Goal: Navigation & Orientation: Find specific page/section

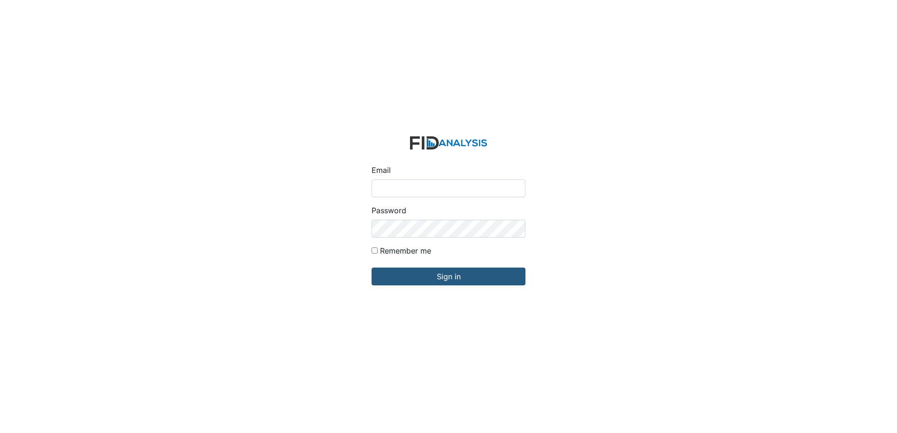
click at [406, 186] on input "Email" at bounding box center [449, 189] width 154 height 18
type input "[EMAIL_ADDRESS][DOMAIN_NAME]"
click at [320, 228] on div "Email wraynor@lifeincorporated.com Password Remember me Sign in" at bounding box center [448, 216] width 897 height 433
click at [372, 268] on input "Sign in" at bounding box center [449, 277] width 154 height 18
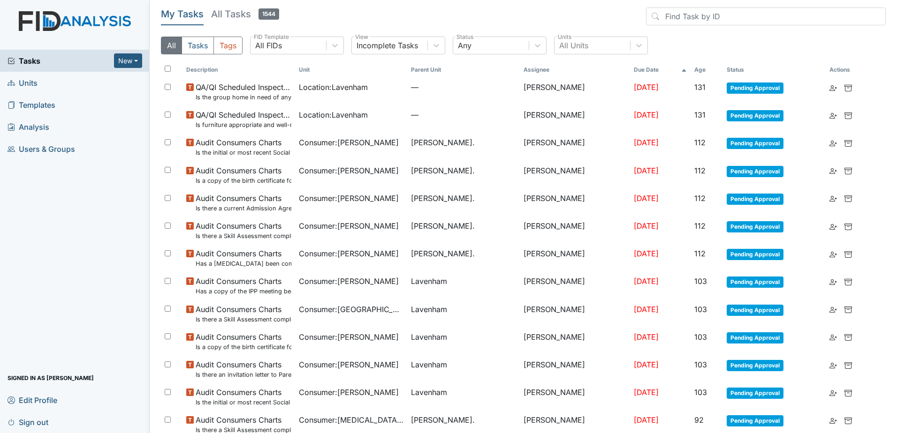
click at [37, 150] on span "Users & Groups" at bounding box center [42, 149] width 68 height 15
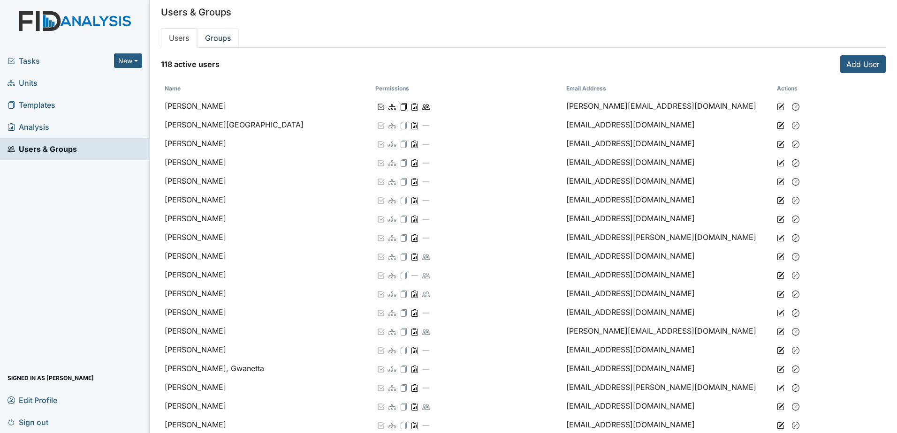
click at [219, 42] on link "Groups" at bounding box center [218, 38] width 42 height 20
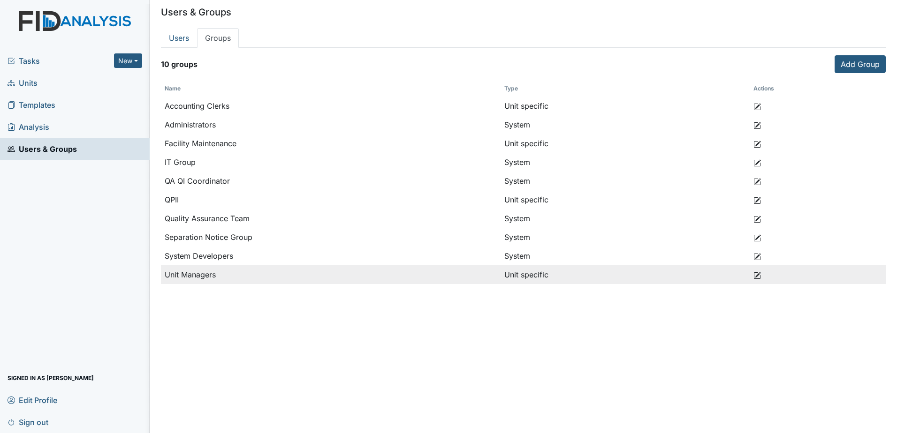
click at [758, 275] on icon at bounding box center [757, 276] width 8 height 8
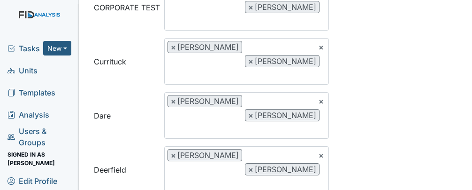
scroll to position [847, 0]
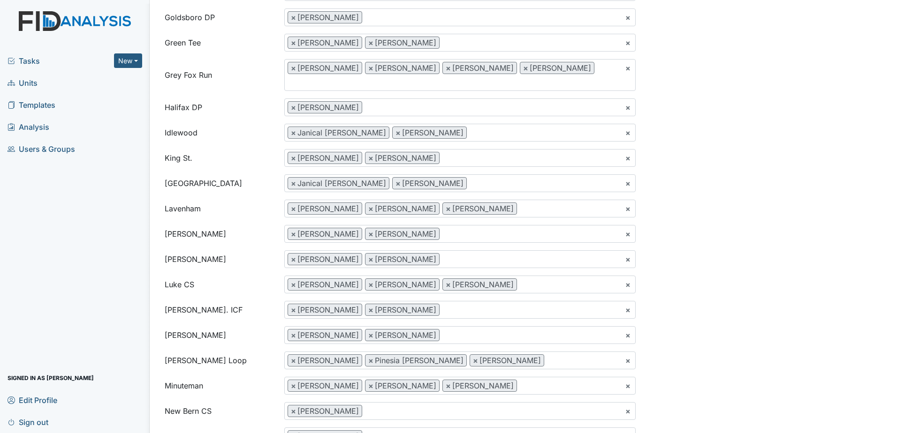
click at [34, 88] on span "Units" at bounding box center [23, 83] width 30 height 15
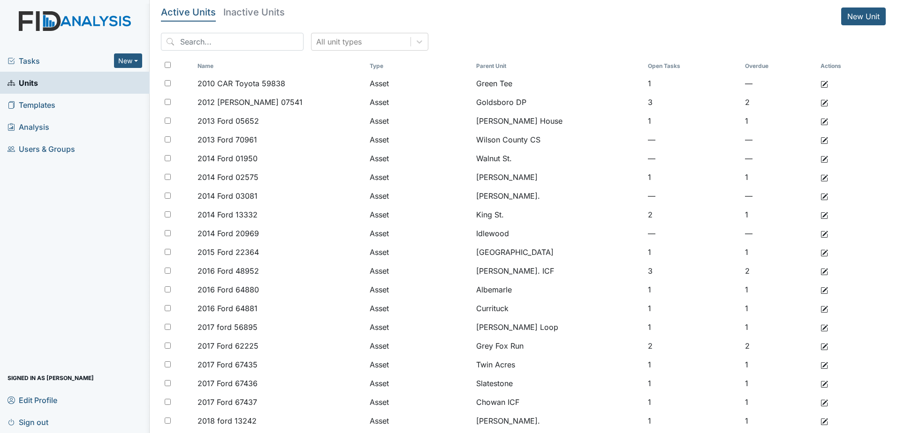
click at [26, 68] on div "Tasks New Form Inspection Document Bundle" at bounding box center [75, 61] width 150 height 22
click at [31, 62] on span "Tasks" at bounding box center [61, 60] width 106 height 11
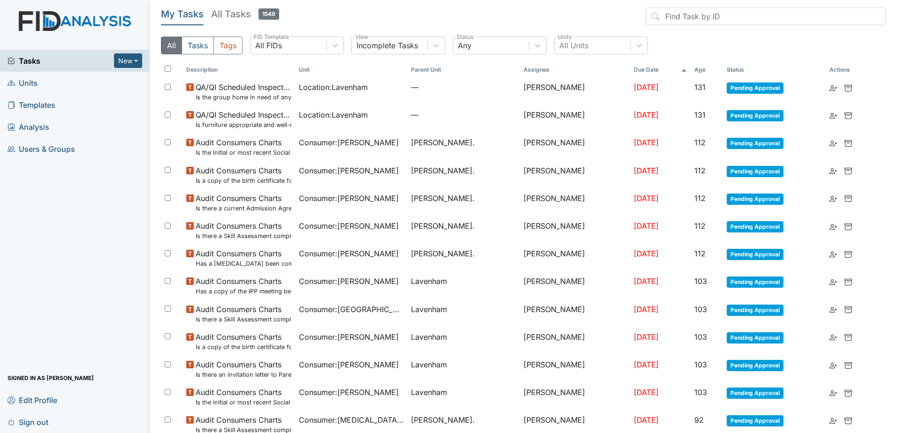
click at [31, 87] on span "Units" at bounding box center [23, 83] width 30 height 15
